Goal: Transaction & Acquisition: Purchase product/service

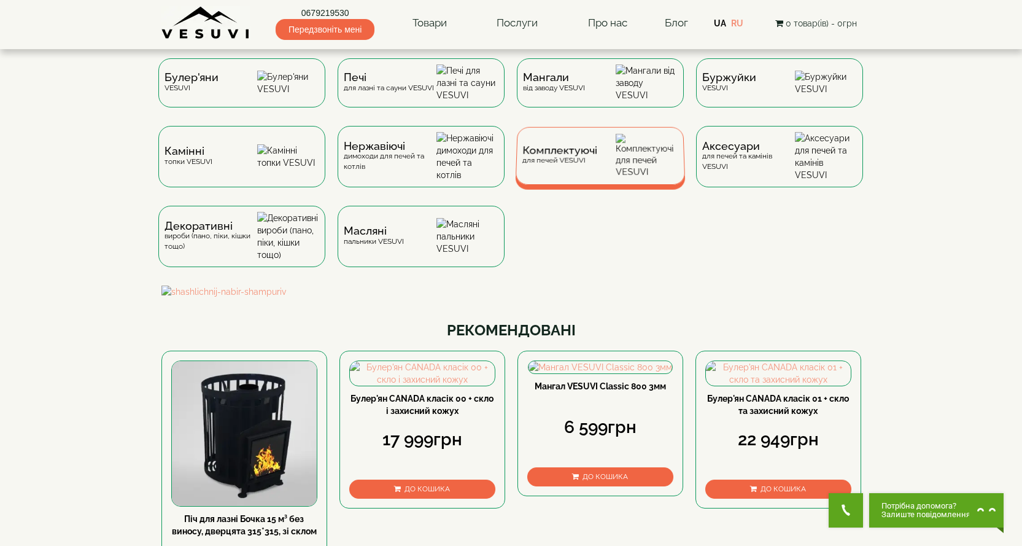
click at [578, 185] on div "Комплектуючі для печей VESUVI" at bounding box center [600, 156] width 170 height 58
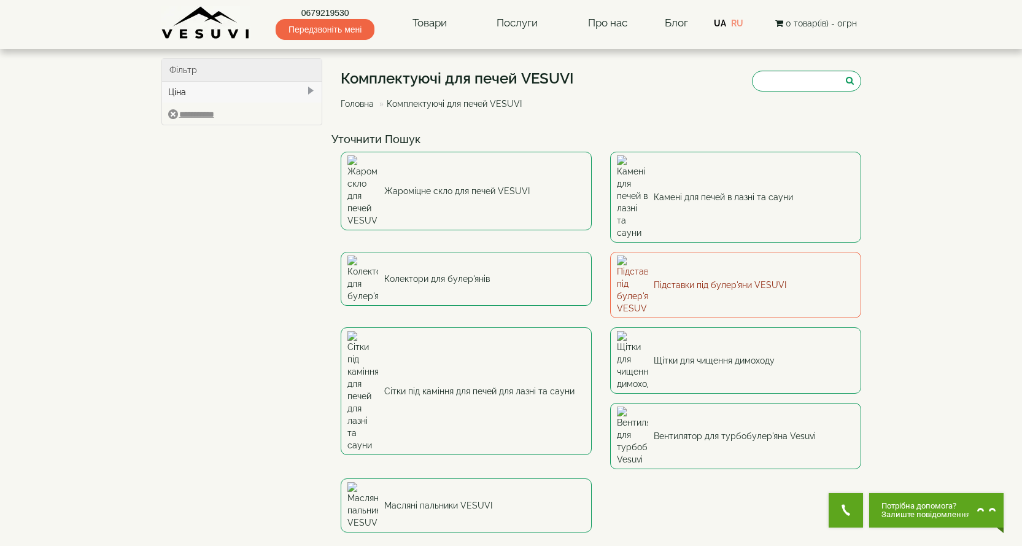
click at [670, 252] on link "Підставки під булер'яни VESUVI" at bounding box center [735, 285] width 251 height 66
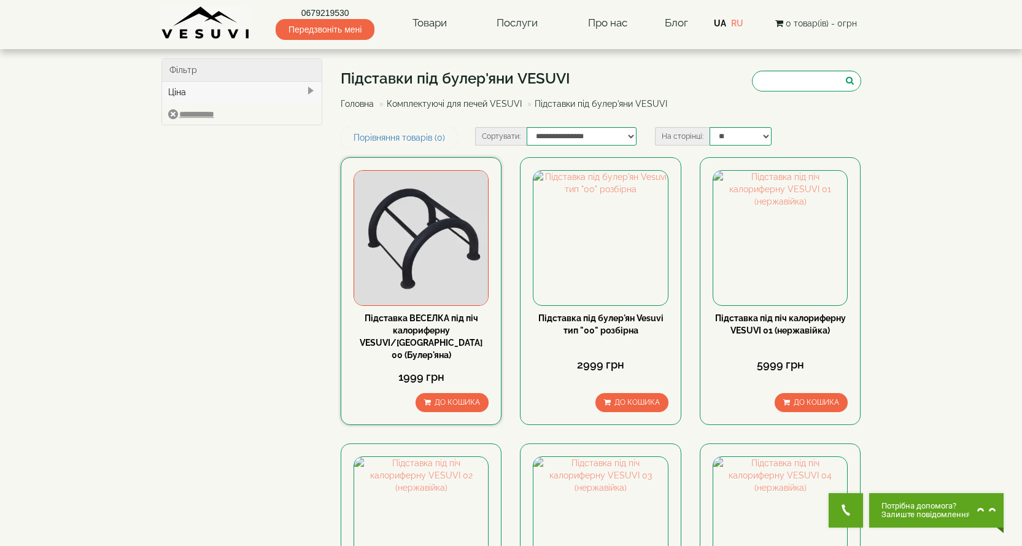
click at [433, 263] on img at bounding box center [421, 238] width 134 height 134
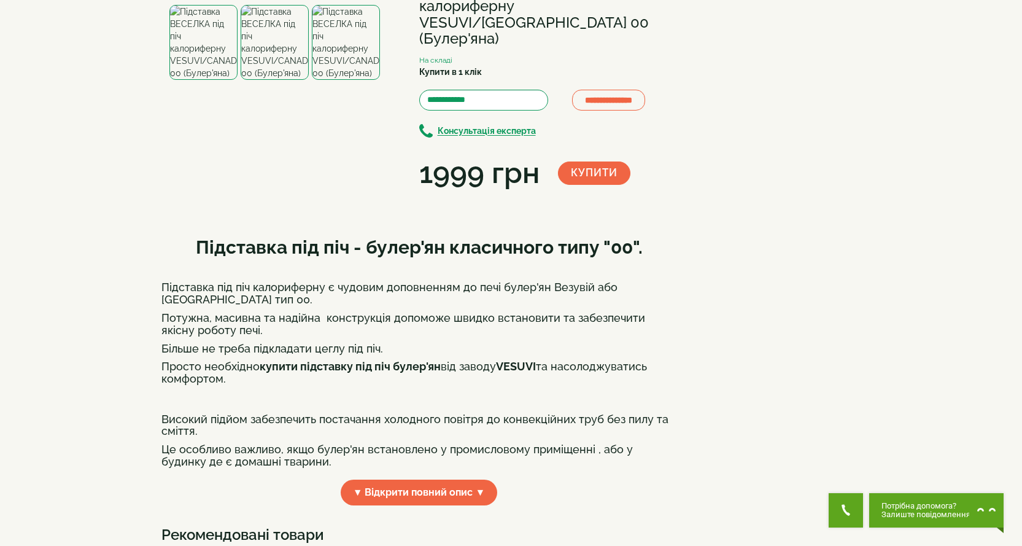
scroll to position [61, 0]
